Goal: Information Seeking & Learning: Learn about a topic

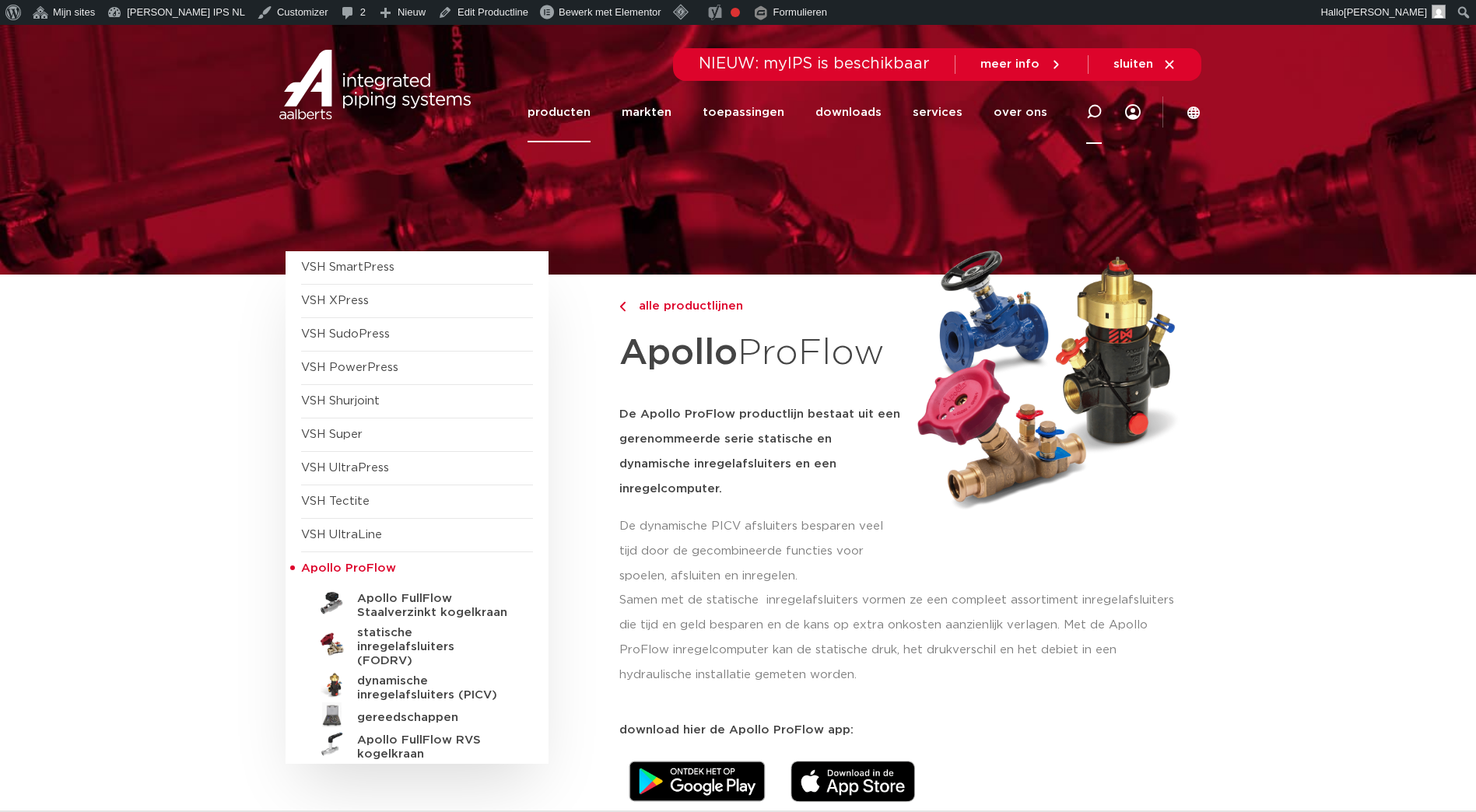
click at [1094, 112] on icon at bounding box center [1094, 112] width 16 height 16
type input "klepstopkranen"
click button "Zoeken" at bounding box center [0, 0] width 0 height 0
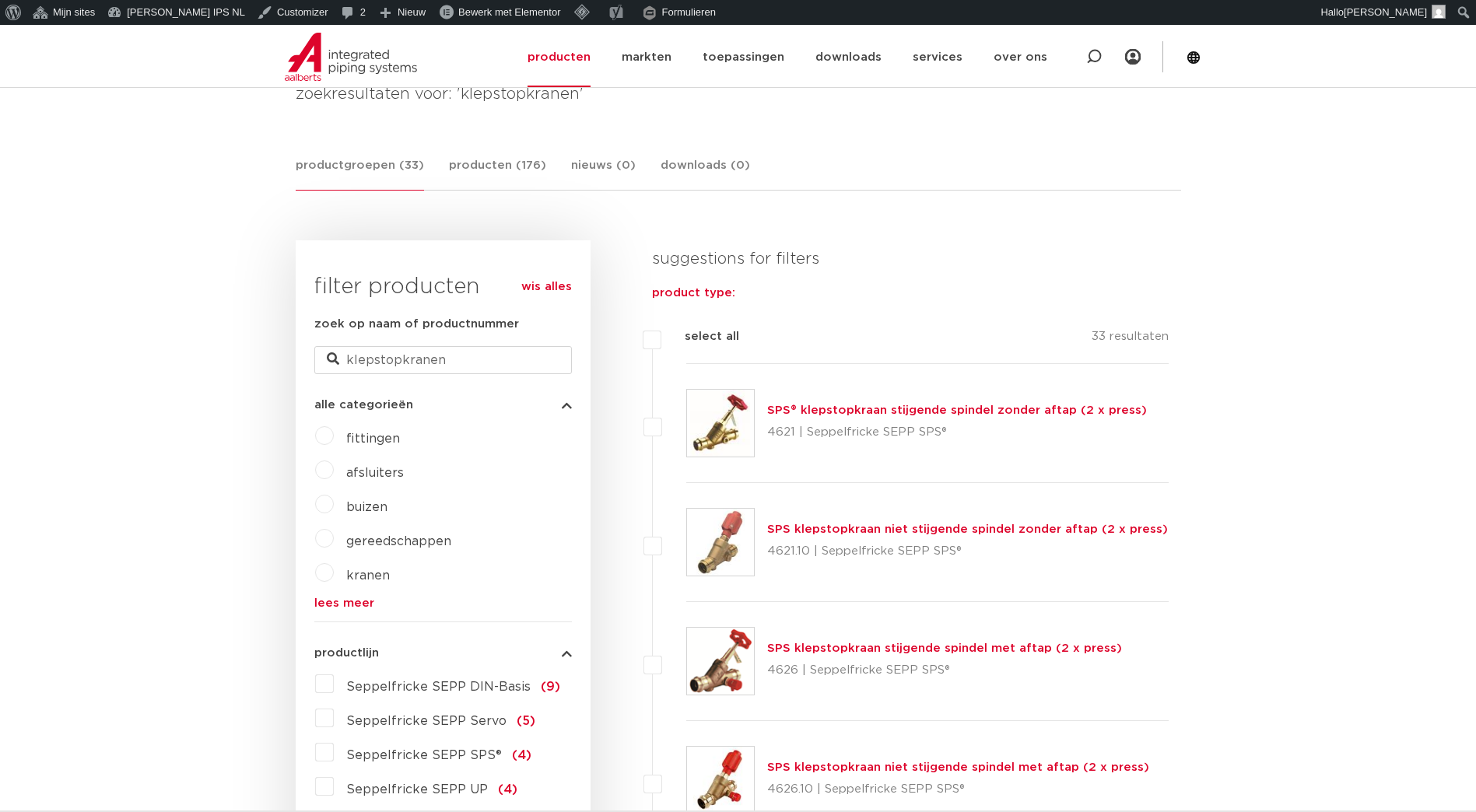
scroll to position [259, 0]
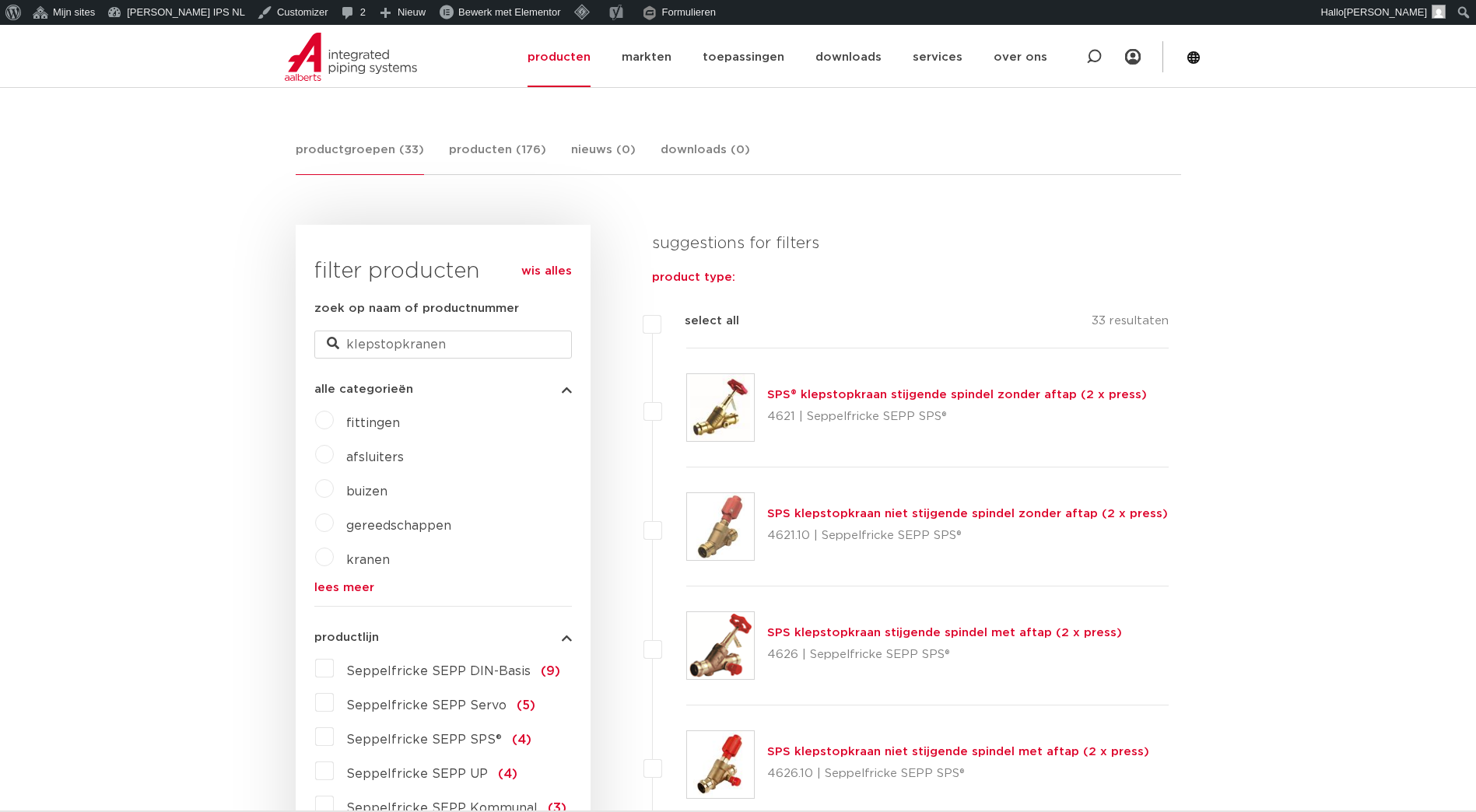
click at [832, 634] on link "SPS klepstopkraan stijgende spindel met aftap (2 x press)" at bounding box center [945, 633] width 355 height 12
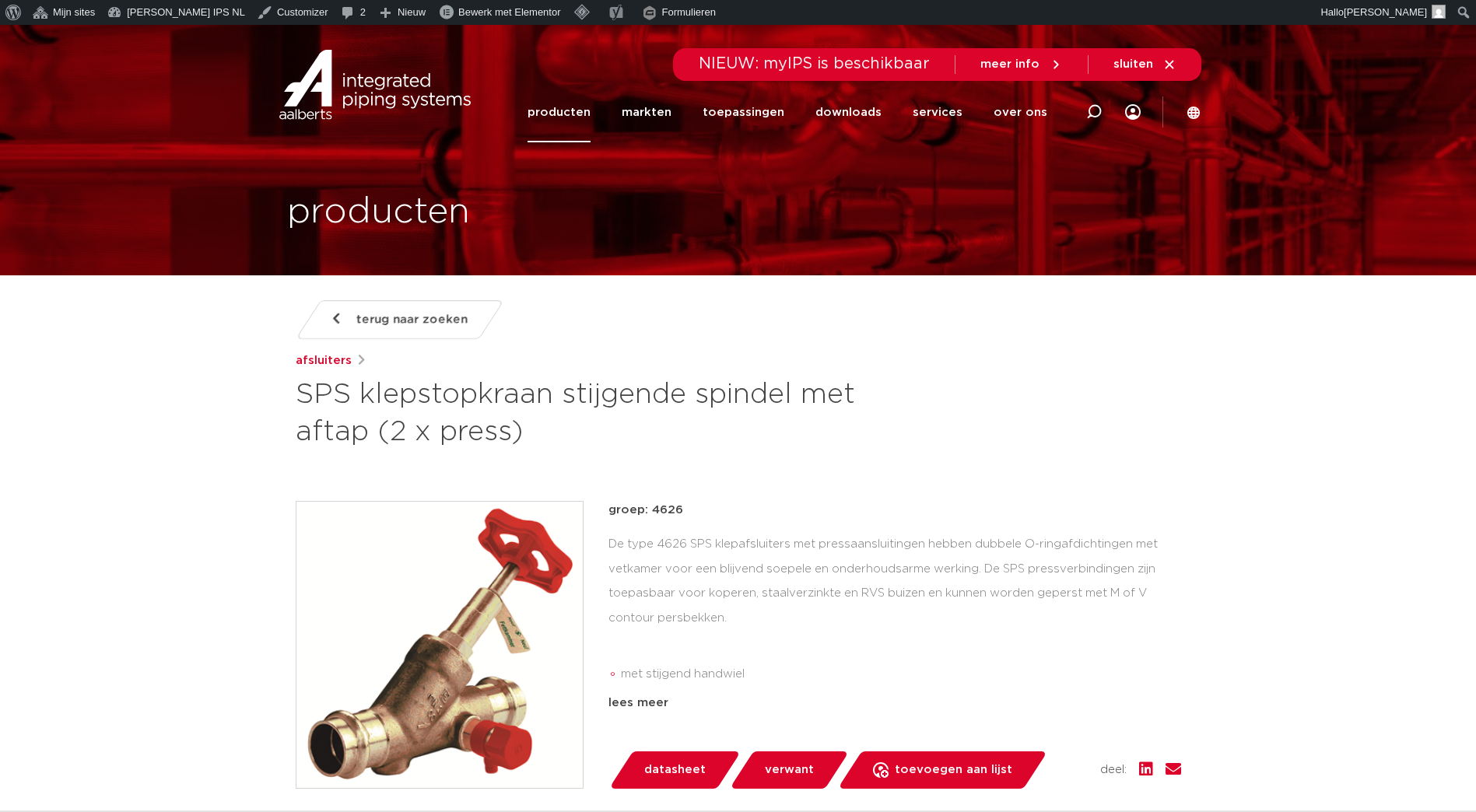
click at [446, 666] on img at bounding box center [439, 644] width 286 height 286
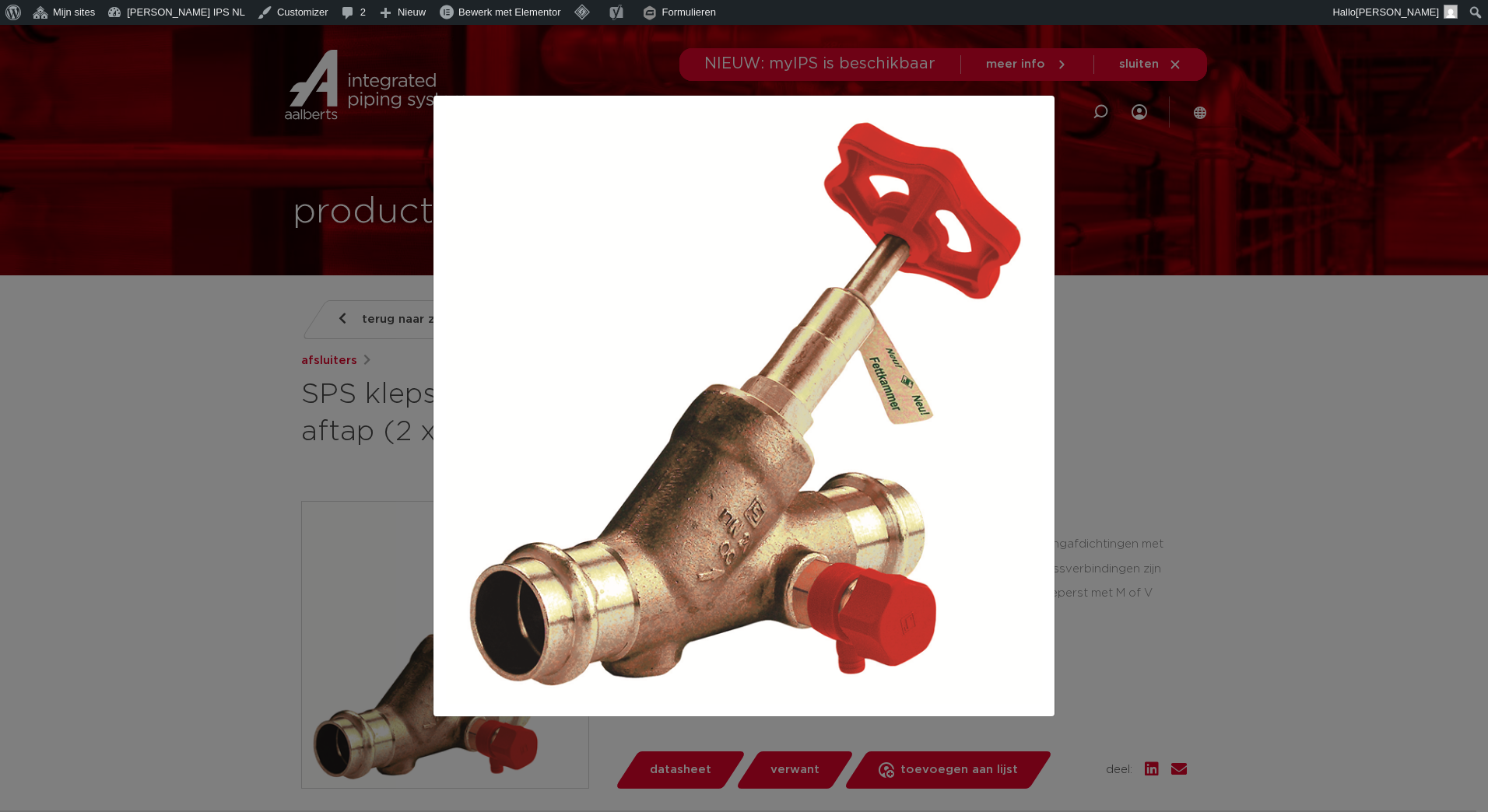
click at [1226, 316] on div at bounding box center [744, 406] width 1488 height 812
